Goal: Task Accomplishment & Management: Manage account settings

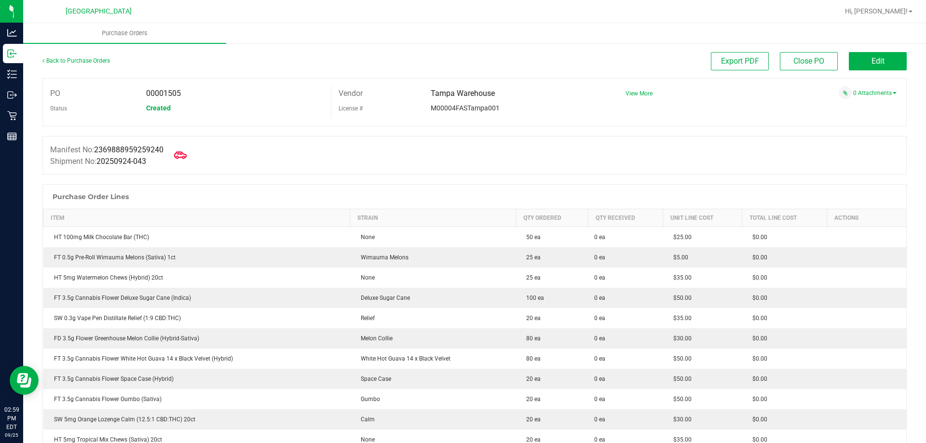
click at [187, 154] on icon at bounding box center [180, 155] width 13 height 13
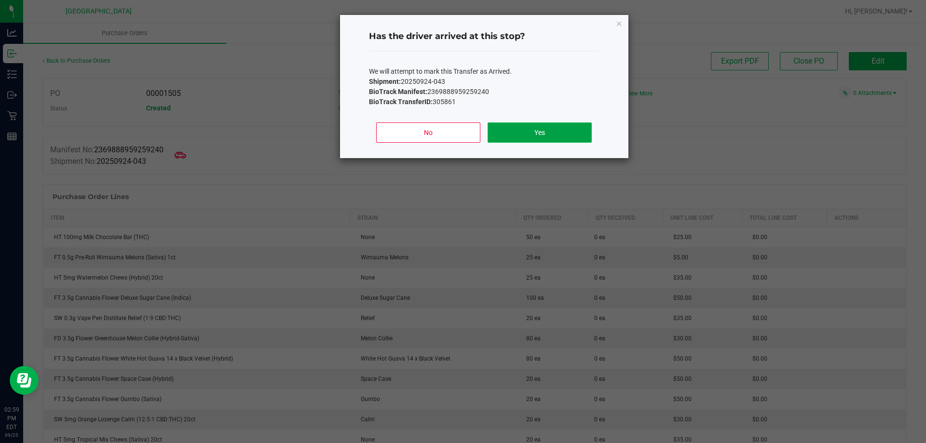
click at [531, 134] on button "Yes" at bounding box center [540, 133] width 104 height 20
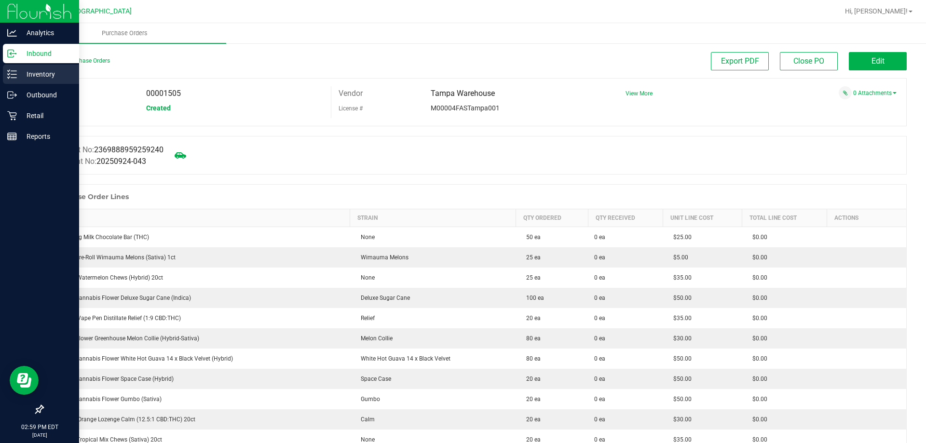
click at [12, 71] on line at bounding box center [13, 71] width 5 height 0
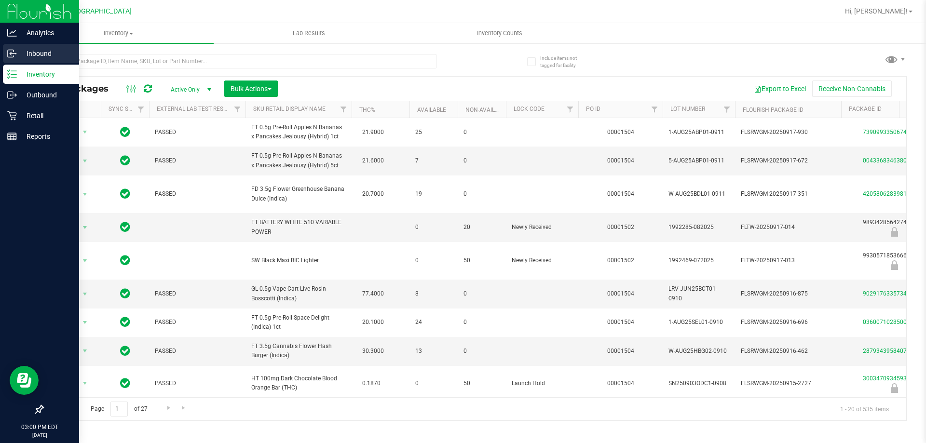
drag, startPoint x: 25, startPoint y: 51, endPoint x: 28, endPoint y: 54, distance: 5.1
click at [25, 51] on p "Inbound" at bounding box center [46, 54] width 58 height 12
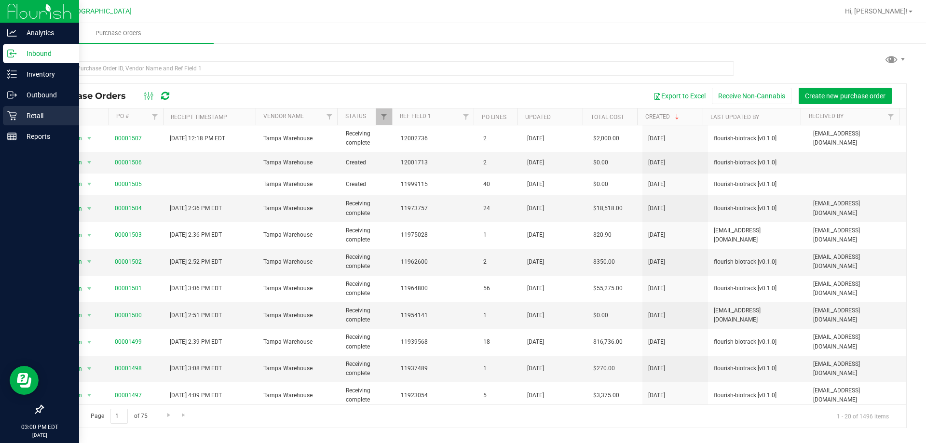
click at [38, 111] on p "Retail" at bounding box center [46, 116] width 58 height 12
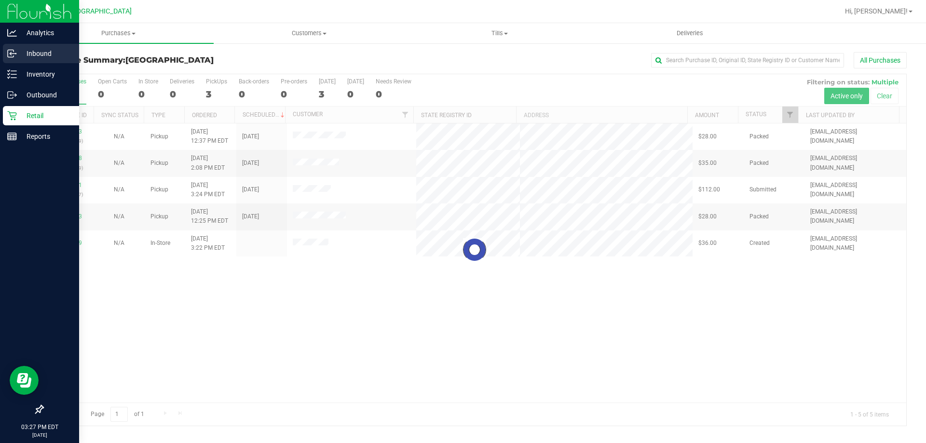
click at [16, 54] on circle at bounding box center [15, 53] width 1 height 1
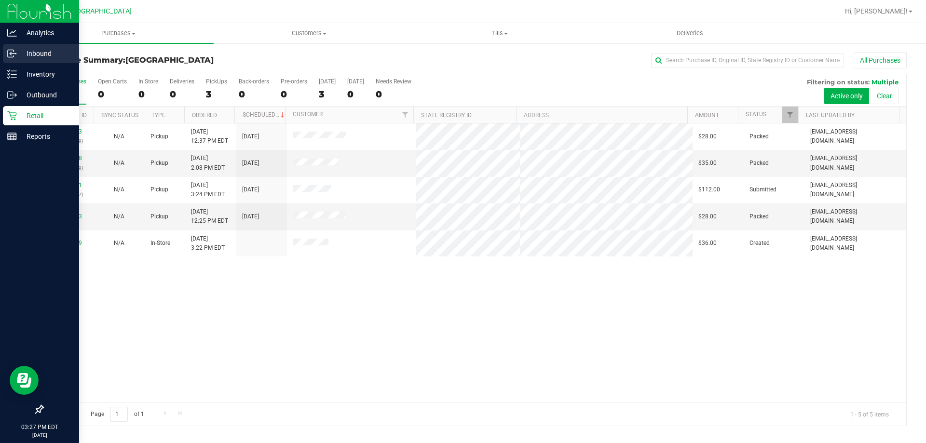
click at [39, 55] on p "Inbound" at bounding box center [46, 54] width 58 height 12
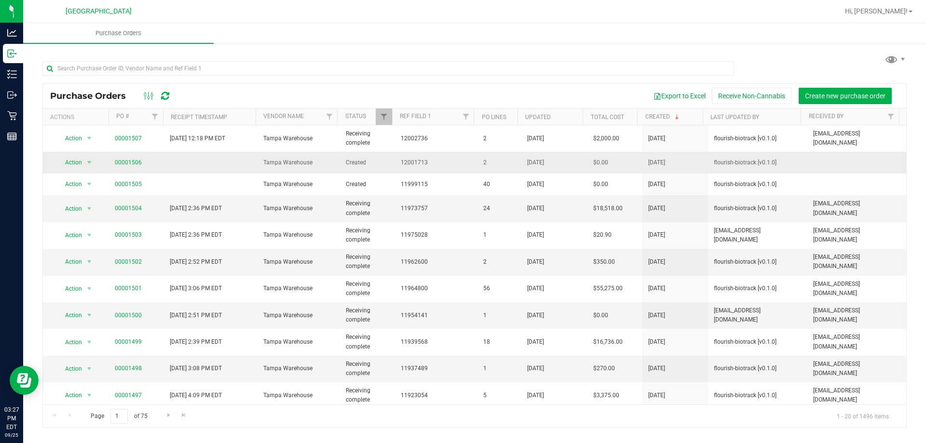
drag, startPoint x: 267, startPoint y: 170, endPoint x: 305, endPoint y: 169, distance: 38.1
click at [305, 169] on td "Tampa Warehouse" at bounding box center [299, 163] width 83 height 22
click at [305, 167] on span "Tampa Warehouse" at bounding box center [298, 162] width 71 height 9
click at [125, 166] on link "00001506" at bounding box center [128, 162] width 27 height 7
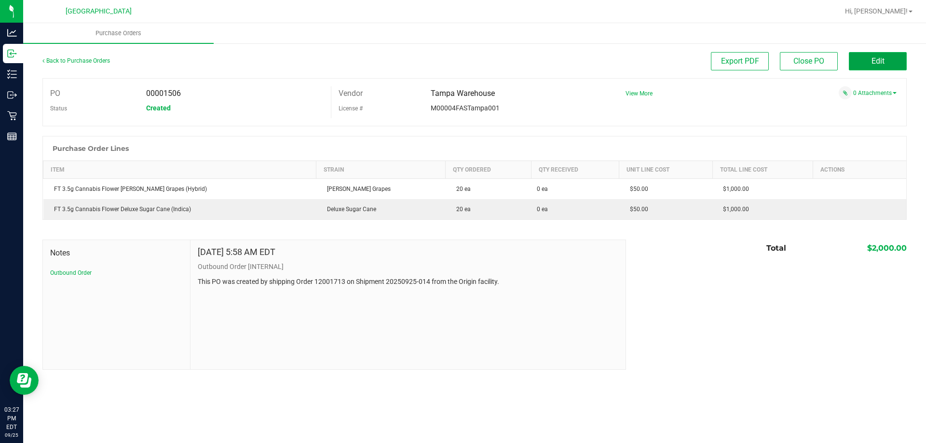
click at [883, 63] on span "Edit" at bounding box center [878, 60] width 13 height 9
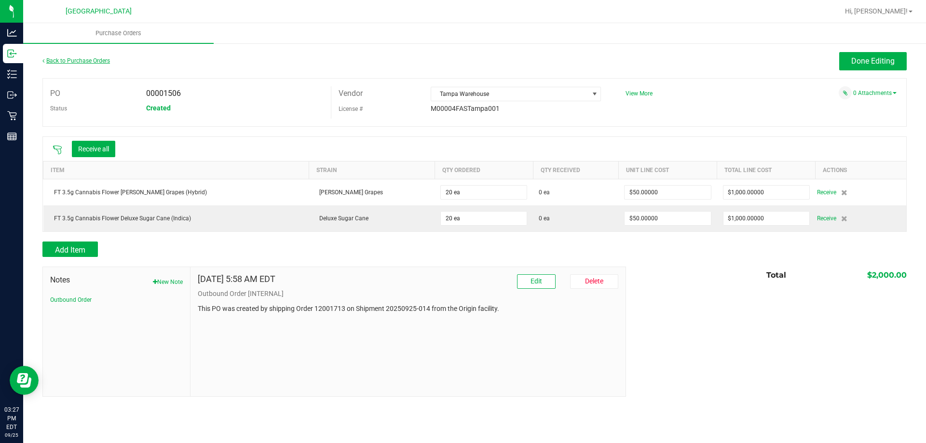
click at [82, 62] on link "Back to Purchase Orders" at bounding box center [76, 60] width 68 height 7
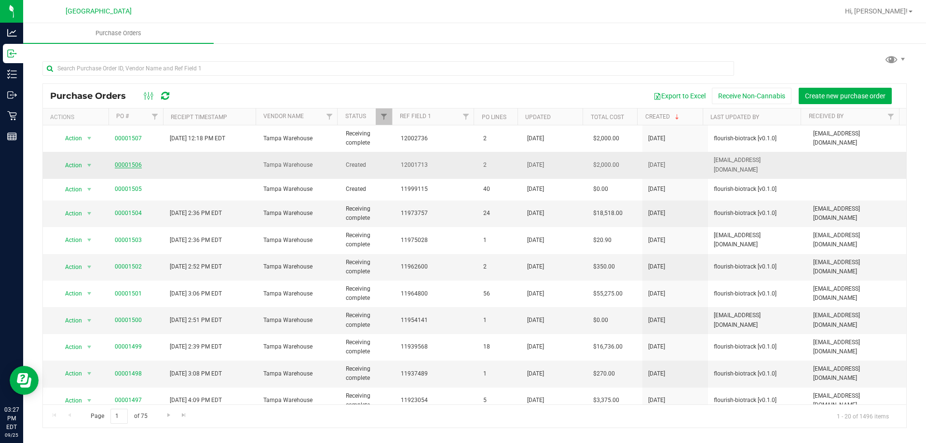
click at [130, 162] on link "00001506" at bounding box center [128, 165] width 27 height 7
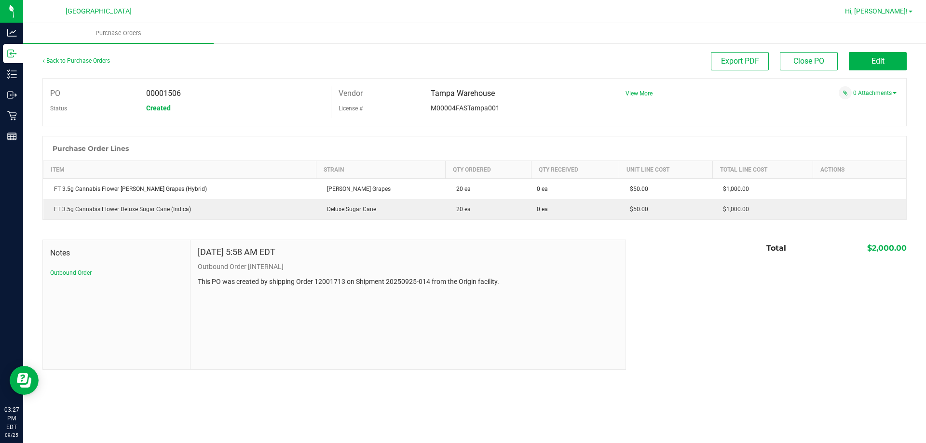
click at [882, 14] on span "Hi, [PERSON_NAME]!" at bounding box center [876, 11] width 63 height 8
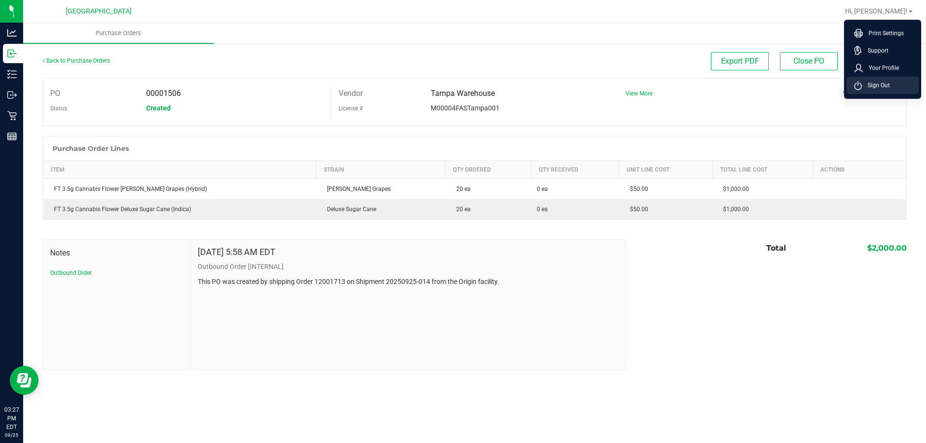
click at [884, 87] on span "Sign Out" at bounding box center [876, 86] width 28 height 10
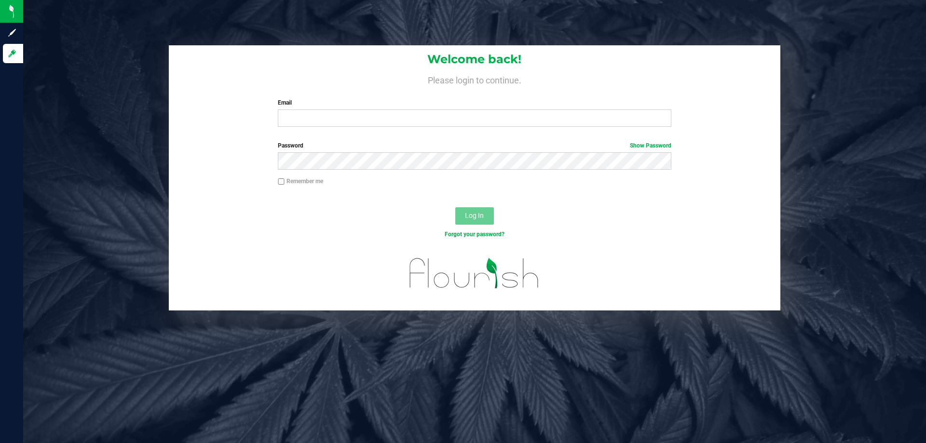
click at [405, 132] on div "Welcome back! Please login to continue. Email Required Please format your email…" at bounding box center [475, 89] width 612 height 89
click at [404, 120] on input "Email" at bounding box center [474, 118] width 393 height 17
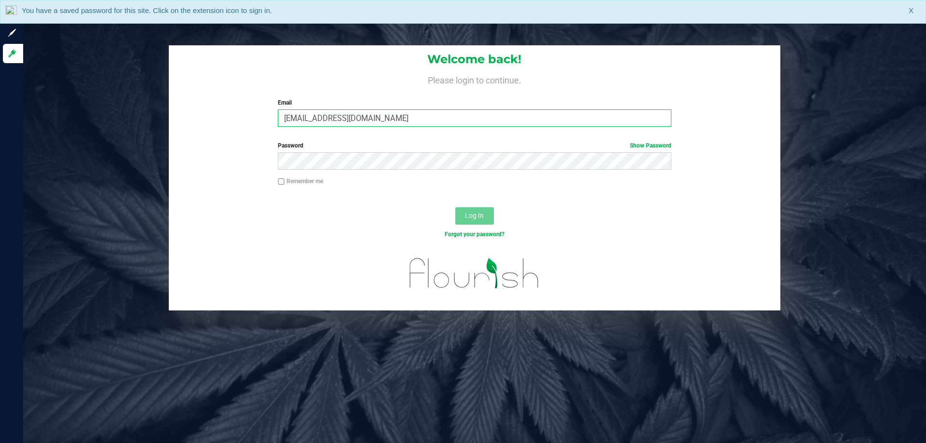
type input "[EMAIL_ADDRESS][DOMAIN_NAME]"
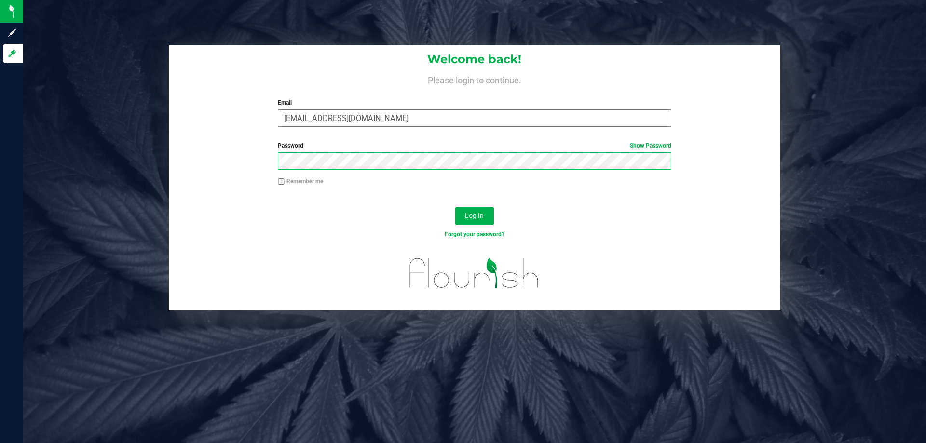
click at [456, 207] on button "Log In" at bounding box center [475, 215] width 39 height 17
